Goal: Communication & Community: Ask a question

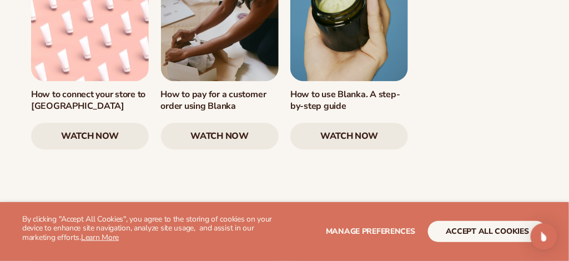
scroll to position [1571, 0]
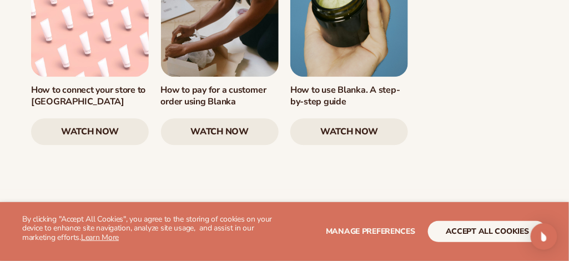
click at [343, 118] on link "watch now" at bounding box center [349, 131] width 118 height 27
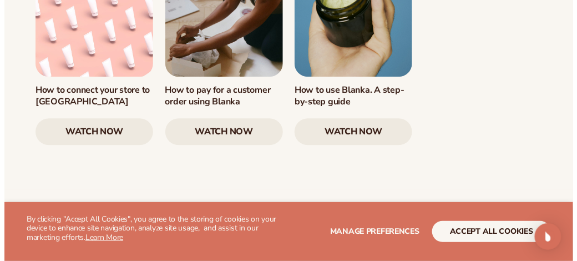
scroll to position [1545, 0]
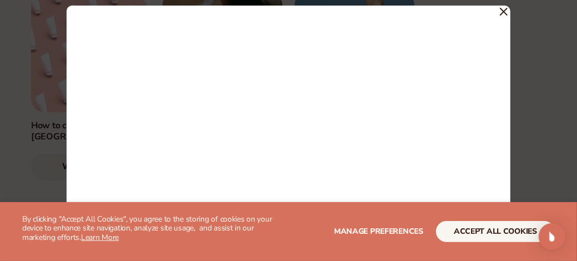
click at [569, 115] on div at bounding box center [288, 130] width 577 height 261
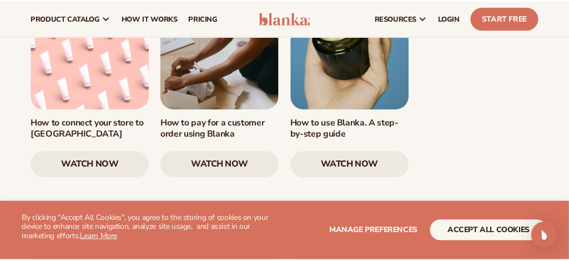
scroll to position [1571, 0]
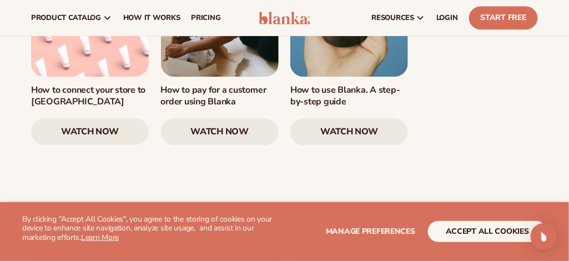
click at [359, 118] on link "watch now" at bounding box center [349, 131] width 118 height 27
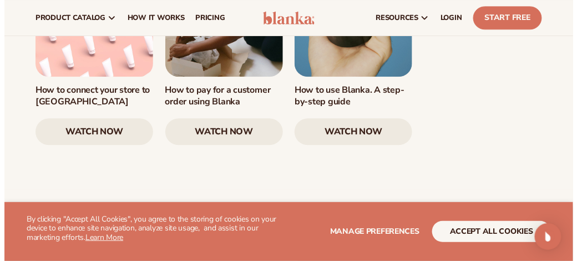
scroll to position [1545, 0]
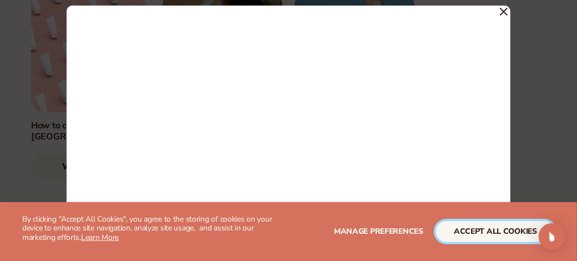
click at [506, 232] on button "accept all cookies" at bounding box center [495, 231] width 119 height 21
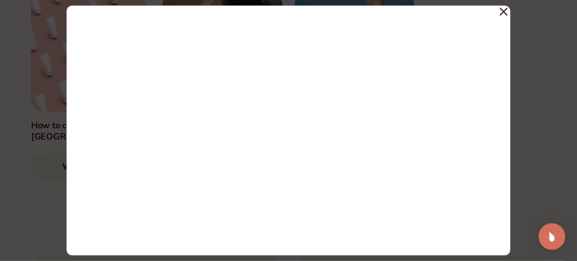
click at [504, 11] on icon at bounding box center [504, 11] width 7 height 7
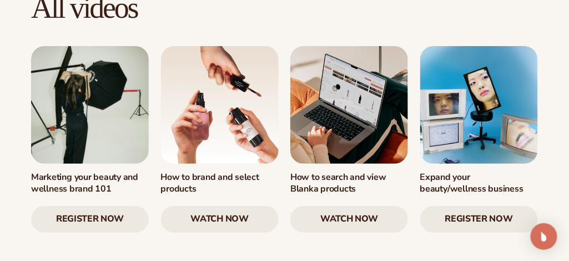
scroll to position [1051, 0]
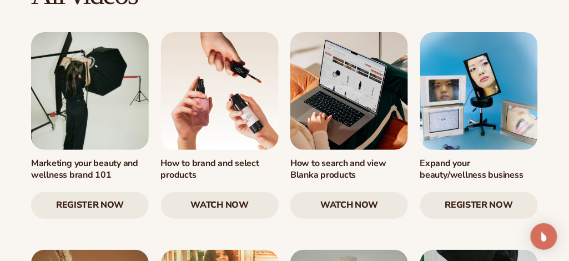
click at [219, 192] on link "watch now" at bounding box center [220, 205] width 118 height 27
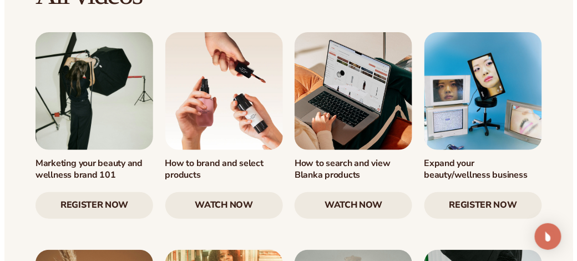
scroll to position [1021, 0]
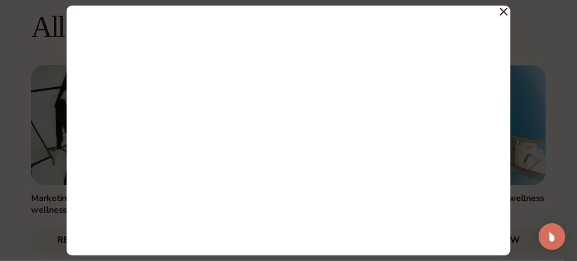
click at [502, 11] on icon at bounding box center [504, 12] width 8 height 8
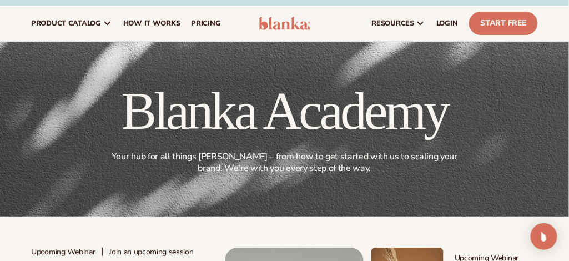
scroll to position [0, 0]
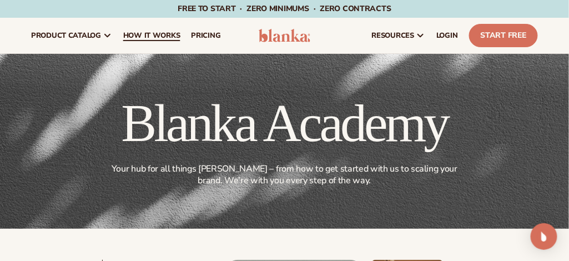
click at [155, 35] on span "How It Works" at bounding box center [151, 35] width 57 height 9
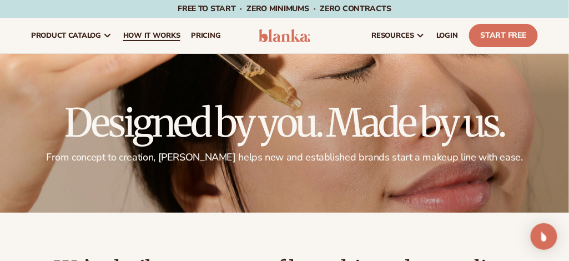
click at [162, 36] on span "How It Works" at bounding box center [151, 35] width 57 height 9
click at [211, 35] on span "pricing" at bounding box center [205, 35] width 29 height 9
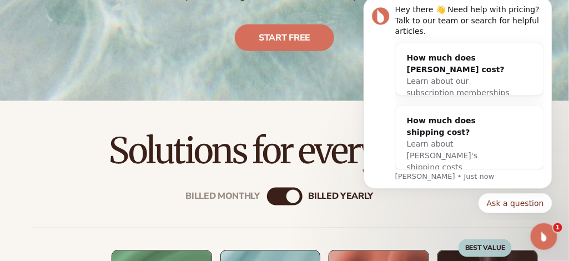
scroll to position [240, 0]
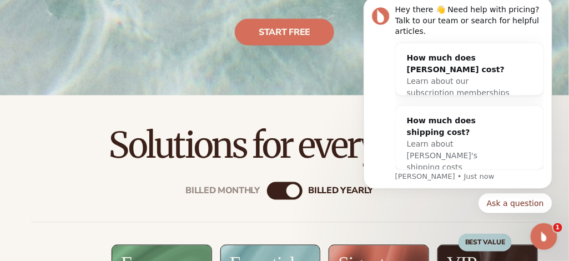
click at [294, 198] on div "billed Yearly" at bounding box center [293, 190] width 13 height 13
drag, startPoint x: 292, startPoint y: 215, endPoint x: 272, endPoint y: 216, distance: 20.0
click at [272, 200] on div "Billed Monthly billed Yearly" at bounding box center [285, 191] width 36 height 18
click at [273, 198] on div "Billed Monthly" at bounding box center [273, 190] width 13 height 13
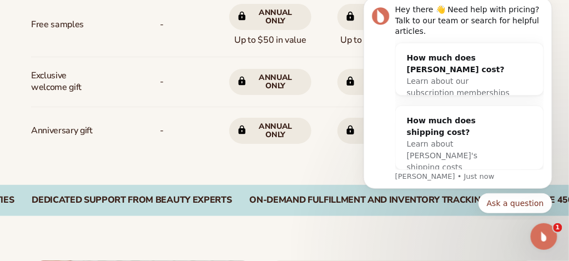
scroll to position [957, 0]
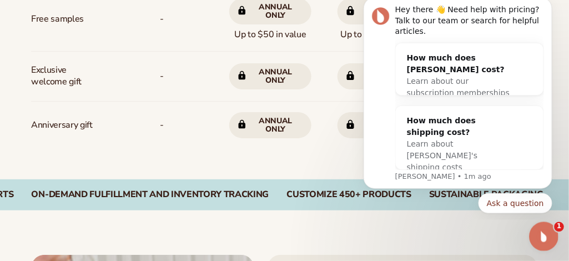
click at [543, 230] on icon "Open Intercom Messenger" at bounding box center [543, 235] width 18 height 18
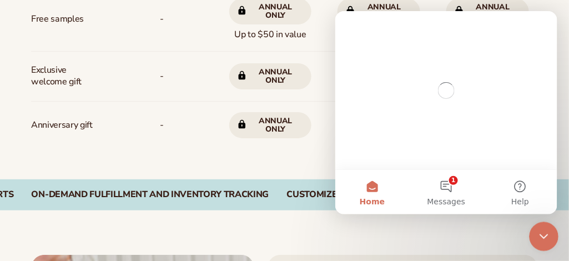
scroll to position [0, 0]
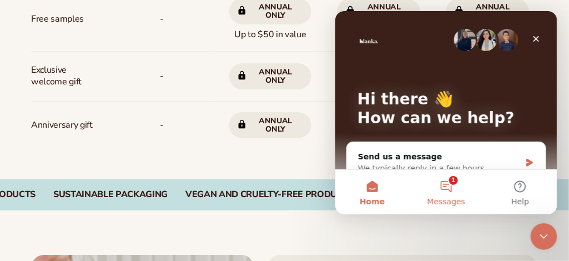
click at [444, 183] on button "1 Messages" at bounding box center [446, 191] width 74 height 44
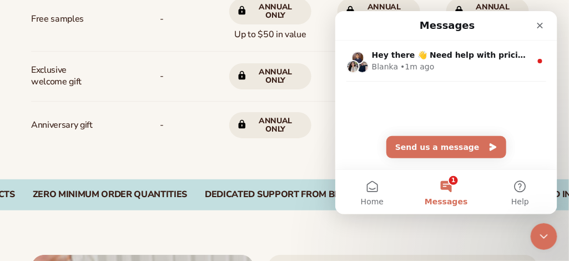
click at [432, 199] on span "Messages" at bounding box center [445, 201] width 43 height 8
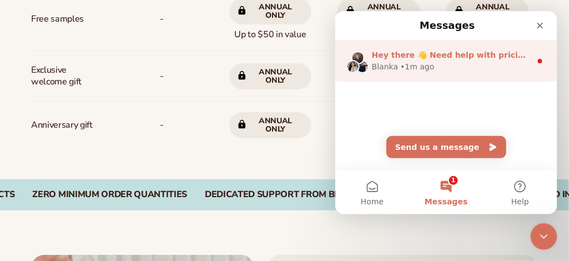
click at [435, 58] on span "Hey there 👋 Need help with pricing? Talk to our team or search for helpful arti…" at bounding box center [554, 54] width 366 height 9
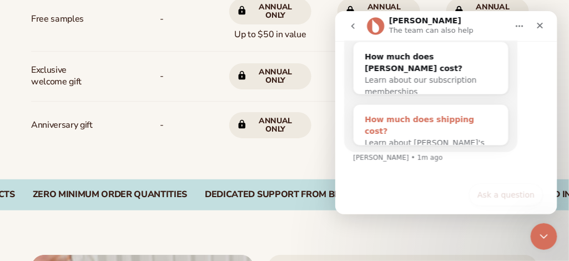
scroll to position [90, 0]
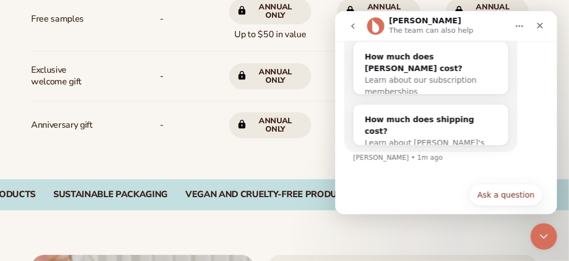
click at [352, 22] on icon "go back" at bounding box center [352, 25] width 9 height 9
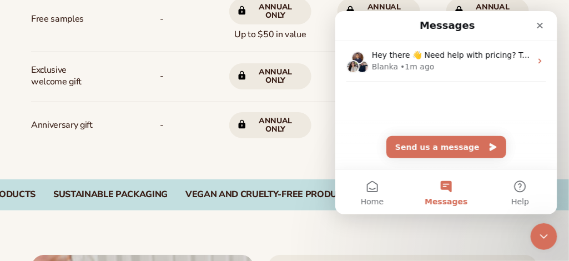
scroll to position [0, 0]
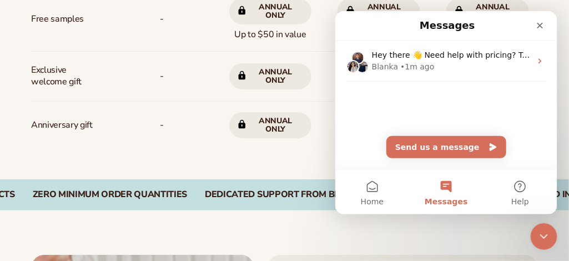
click at [411, 105] on div "Hey there 👋 Need help with pricing? Talk to our team or search for helpful arti…" at bounding box center [446, 83] width 222 height 86
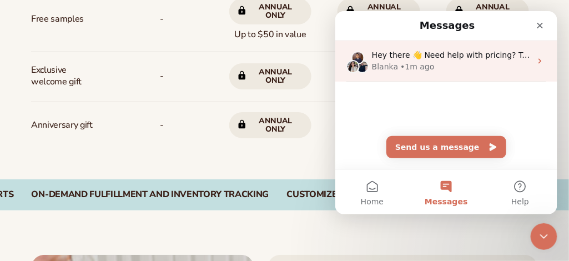
click at [535, 59] on icon "Intercom messenger" at bounding box center [539, 60] width 9 height 9
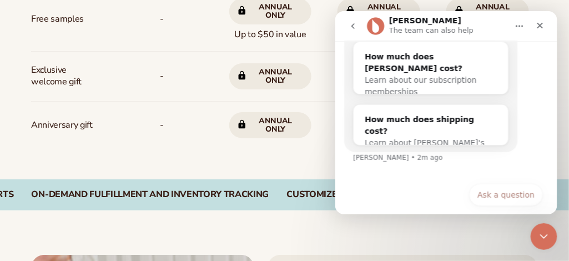
scroll to position [90, 0]
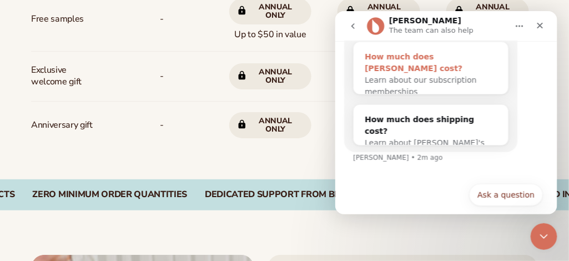
click at [441, 75] on span "Learn about our subscription memberships" at bounding box center [420, 85] width 112 height 21
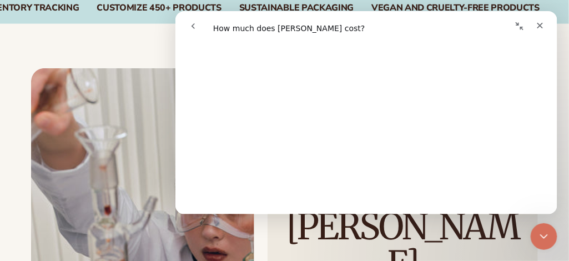
scroll to position [245, 0]
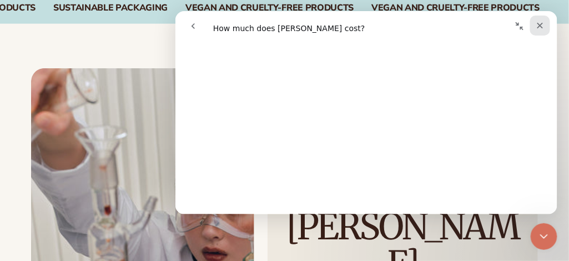
click at [541, 25] on icon "Close" at bounding box center [539, 25] width 9 height 9
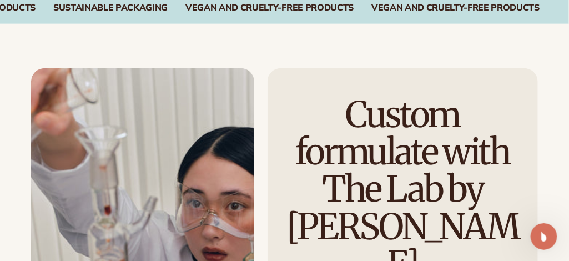
scroll to position [0, 0]
click at [544, 237] on icon "Open Intercom Messenger" at bounding box center [543, 235] width 18 height 18
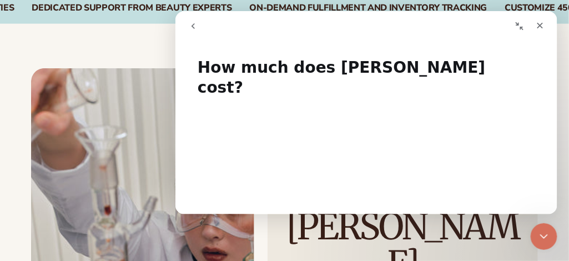
click at [191, 24] on icon "go back" at bounding box center [192, 25] width 9 height 9
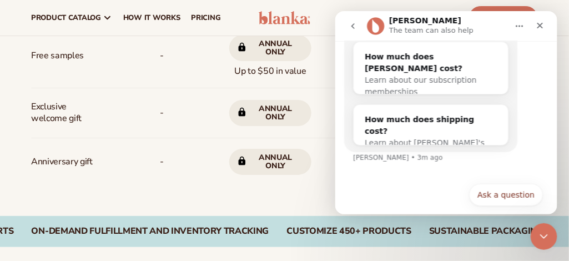
scroll to position [878, 0]
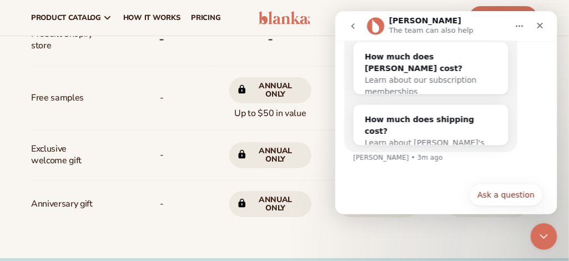
click at [350, 26] on icon "go back" at bounding box center [352, 25] width 9 height 9
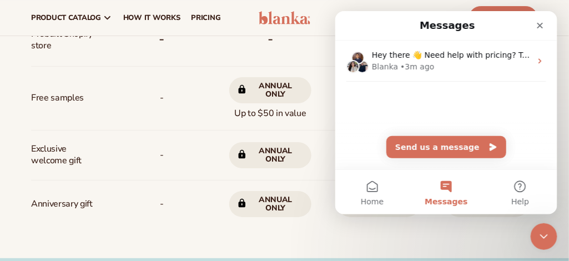
scroll to position [0, 0]
click at [448, 185] on button "Messages" at bounding box center [446, 191] width 74 height 44
click at [459, 149] on button "Send us a message" at bounding box center [446, 146] width 120 height 22
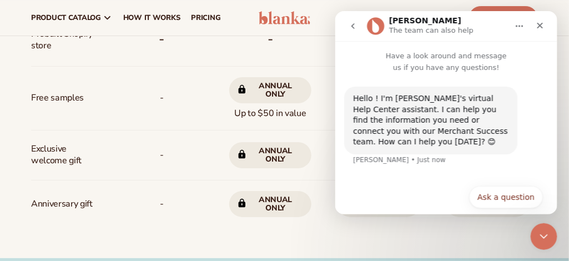
scroll to position [2, 0]
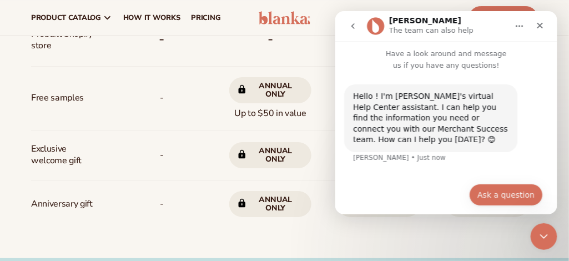
click at [506, 184] on button "Ask a question" at bounding box center [506, 194] width 74 height 22
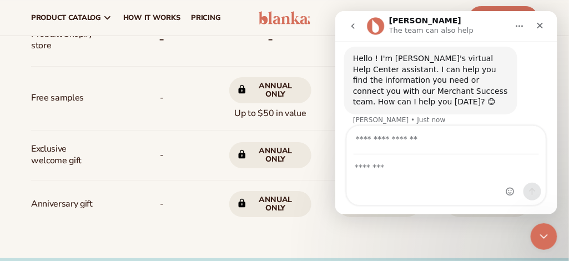
scroll to position [73, 0]
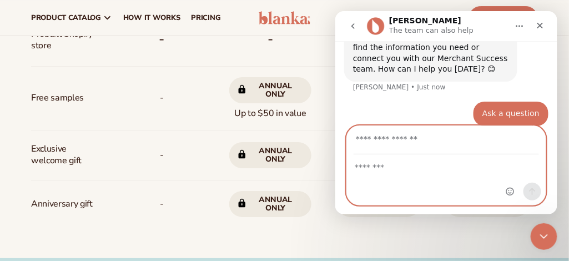
click at [370, 169] on textarea "Message…" at bounding box center [445, 163] width 199 height 19
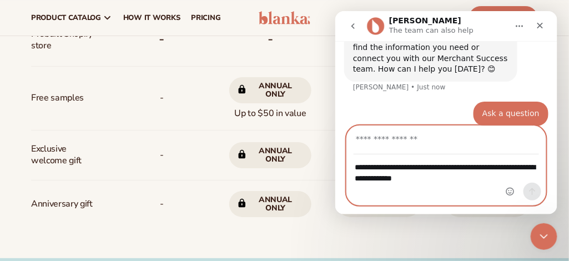
click at [455, 182] on textarea "**********" at bounding box center [445, 169] width 199 height 30
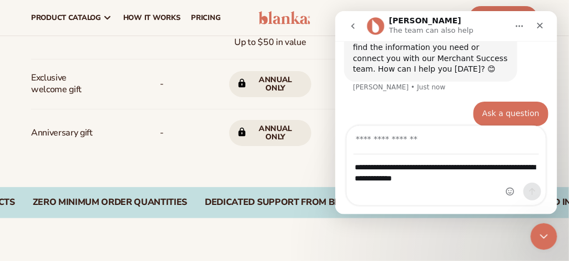
scroll to position [928, 0]
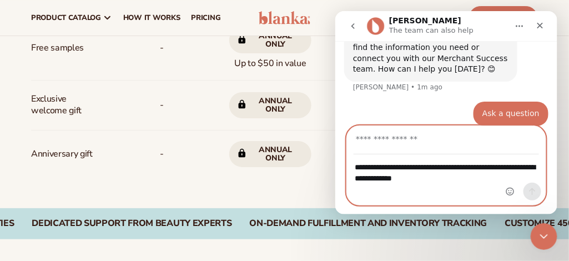
click at [458, 180] on textarea "**********" at bounding box center [445, 169] width 199 height 30
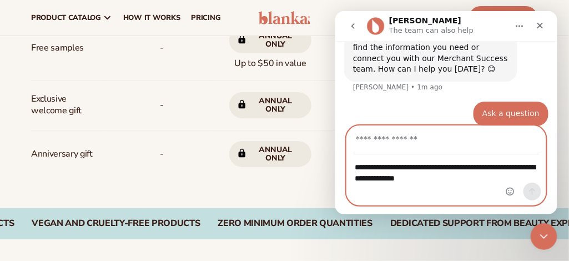
type textarea "**********"
click at [436, 140] on input "Your email" at bounding box center [445, 139] width 185 height 28
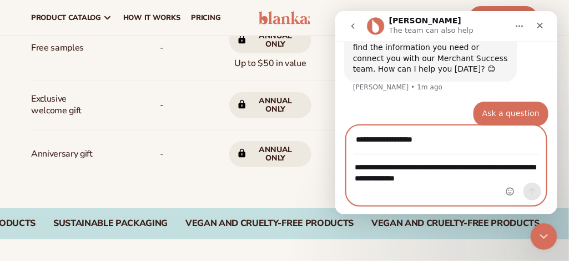
type input "**********"
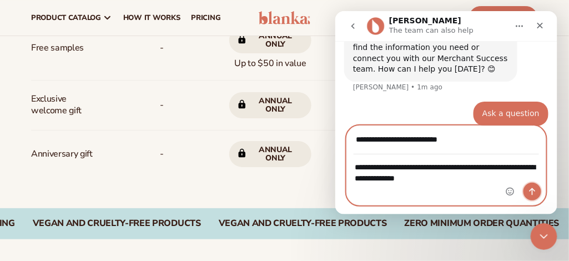
click at [530, 189] on icon "Send a message…" at bounding box center [532, 191] width 6 height 7
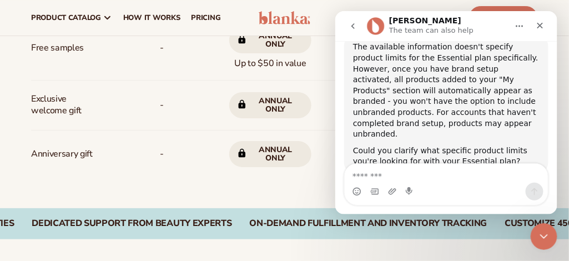
scroll to position [208, 0]
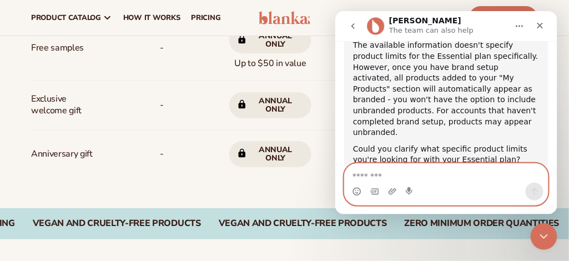
click at [386, 175] on textarea "Message…" at bounding box center [445, 172] width 203 height 19
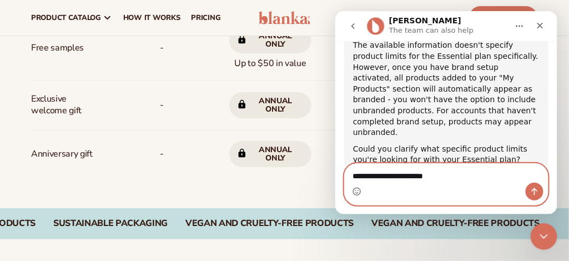
type textarea "**********"
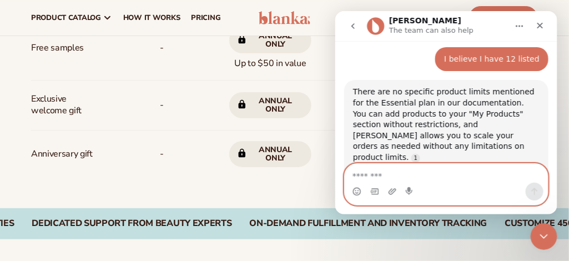
scroll to position [343, 0]
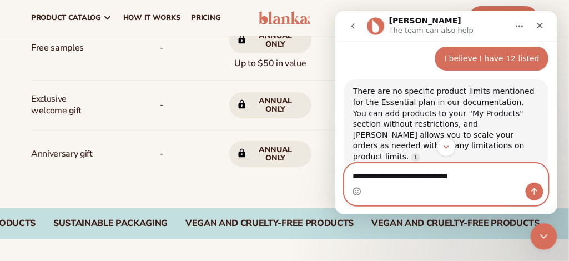
type textarea "**********"
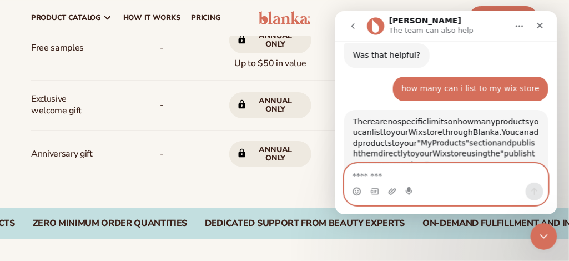
scroll to position [526, 0]
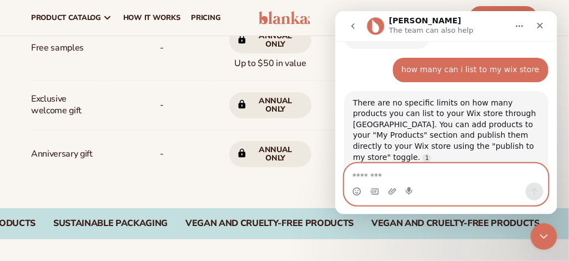
click at [390, 175] on textarea "Message…" at bounding box center [445, 172] width 203 height 19
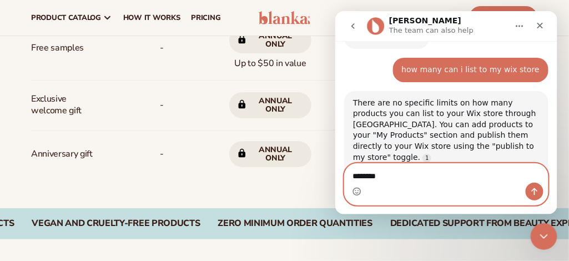
type textarea "*********"
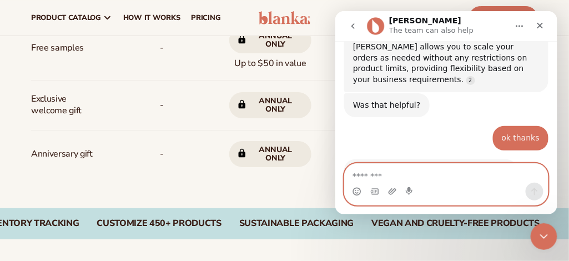
scroll to position [734, 0]
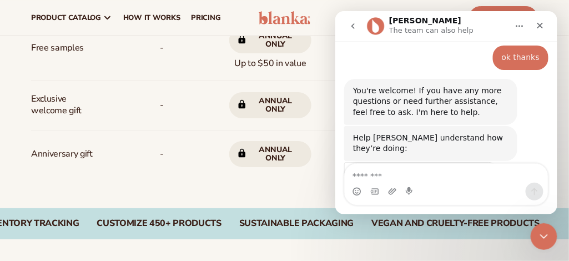
click at [379, 191] on div "Terrible Bad OK Great Amazing" at bounding box center [421, 207] width 121 height 32
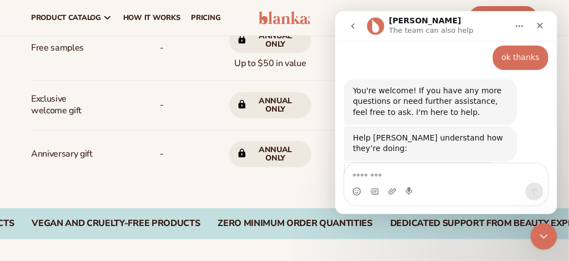
click at [446, 192] on span "Great" at bounding box center [448, 202] width 20 height 20
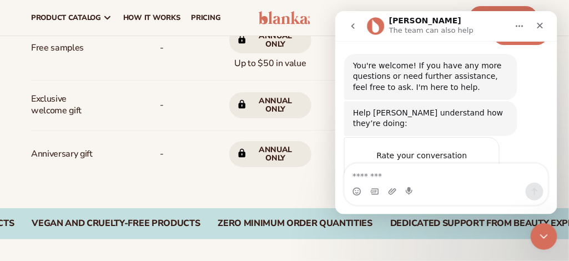
scroll to position [763, 0]
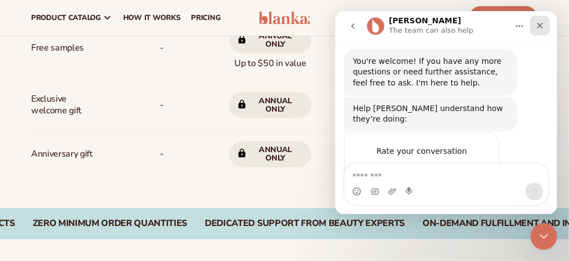
click at [542, 26] on icon "Close" at bounding box center [539, 25] width 9 height 9
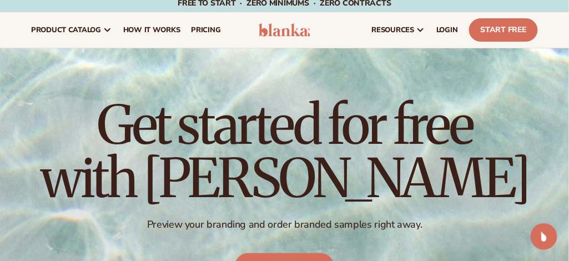
scroll to position [0, 0]
